Goal: Information Seeking & Learning: Learn about a topic

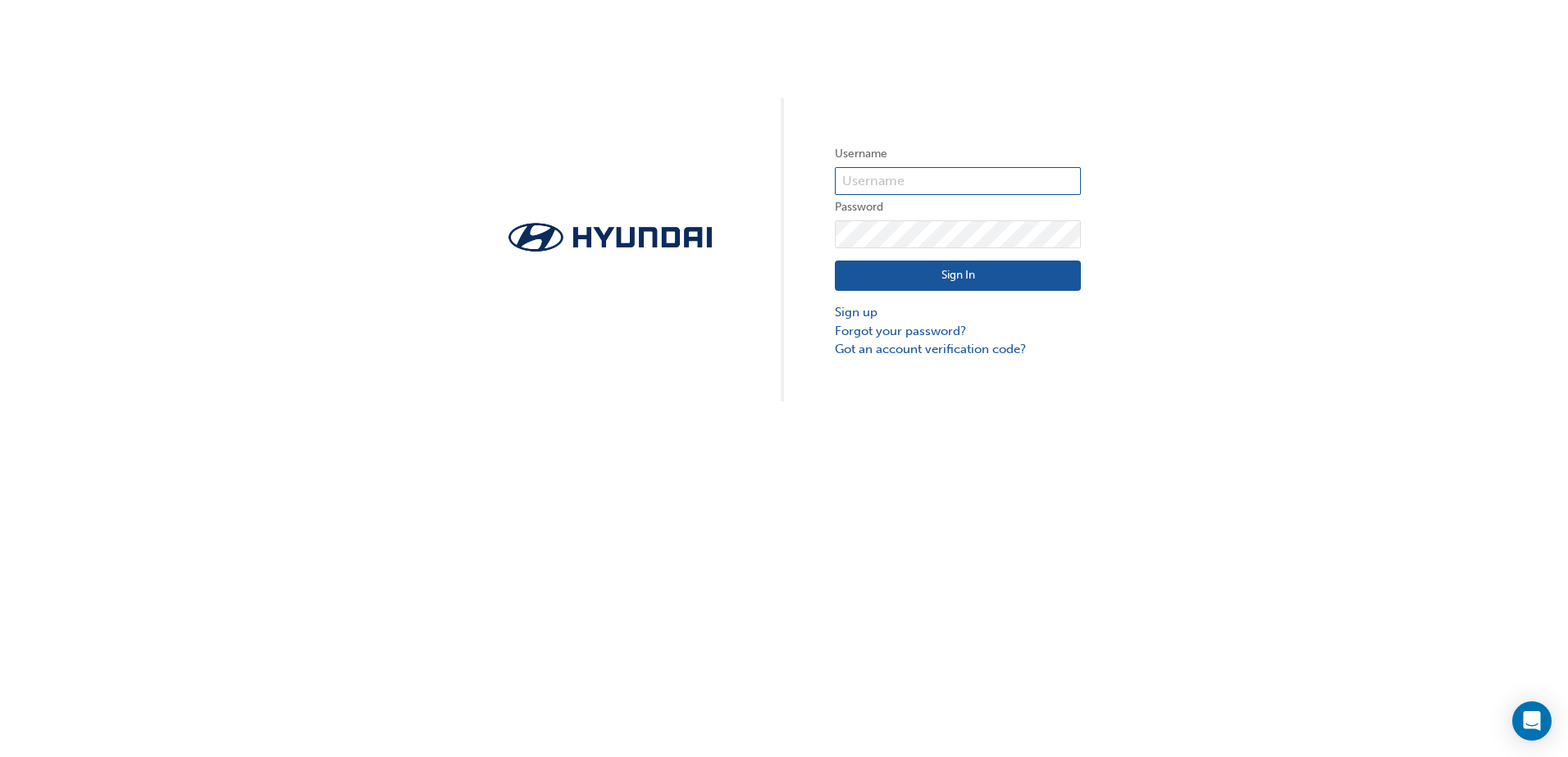
type input "36822"
click at [921, 279] on button "Sign In" at bounding box center [958, 276] width 246 height 31
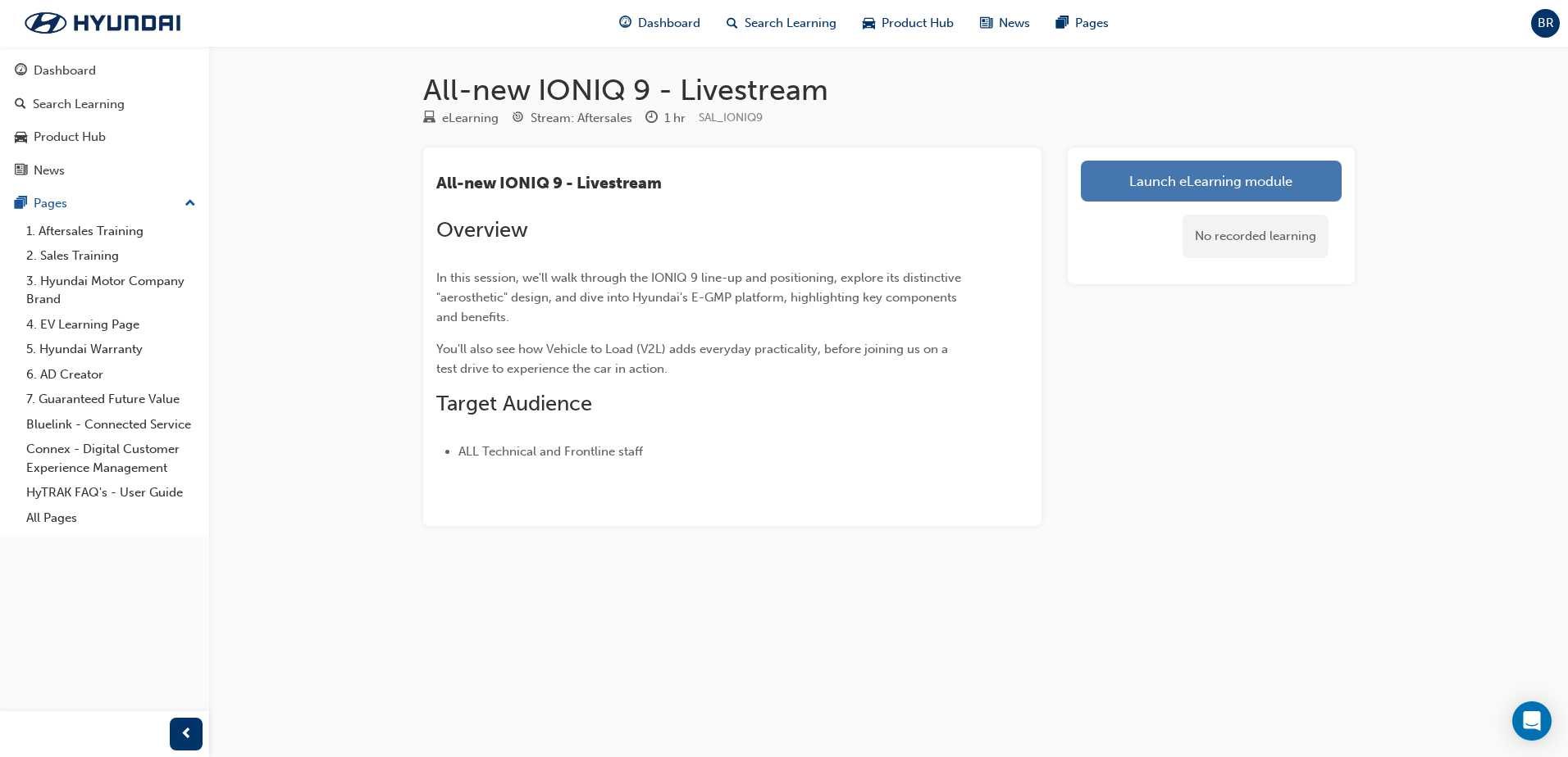
click at [1278, 181] on link "Launch eLearning module" at bounding box center [1210, 182] width 260 height 41
